Goal: Task Accomplishment & Management: Use online tool/utility

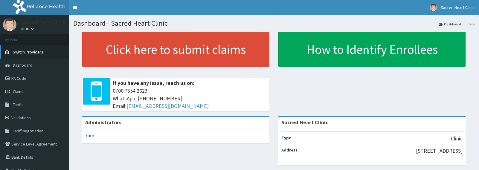
click at [20, 48] on link "Switch Providers" at bounding box center [34, 51] width 69 height 13
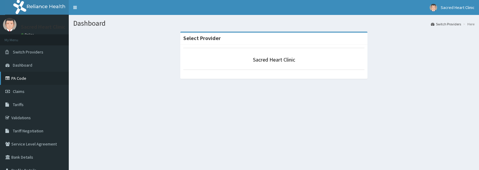
click at [16, 80] on link "PA Code" at bounding box center [34, 78] width 69 height 13
